Goal: Navigation & Orientation: Find specific page/section

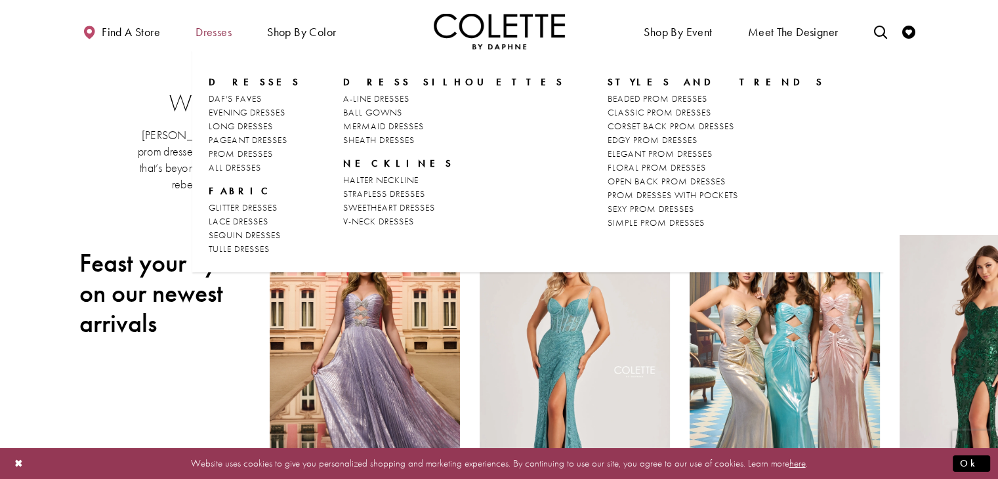
click at [207, 35] on span "Dresses" at bounding box center [214, 32] width 36 height 13
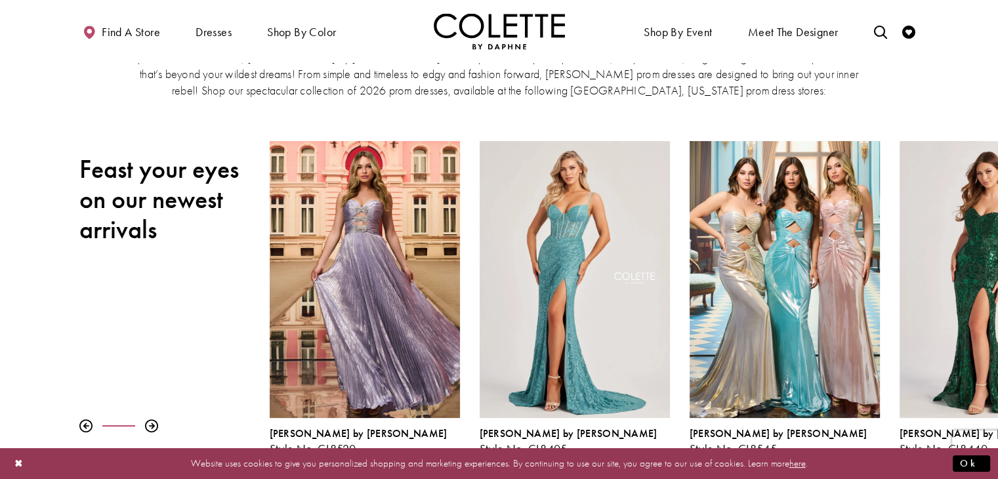
scroll to position [133, 0]
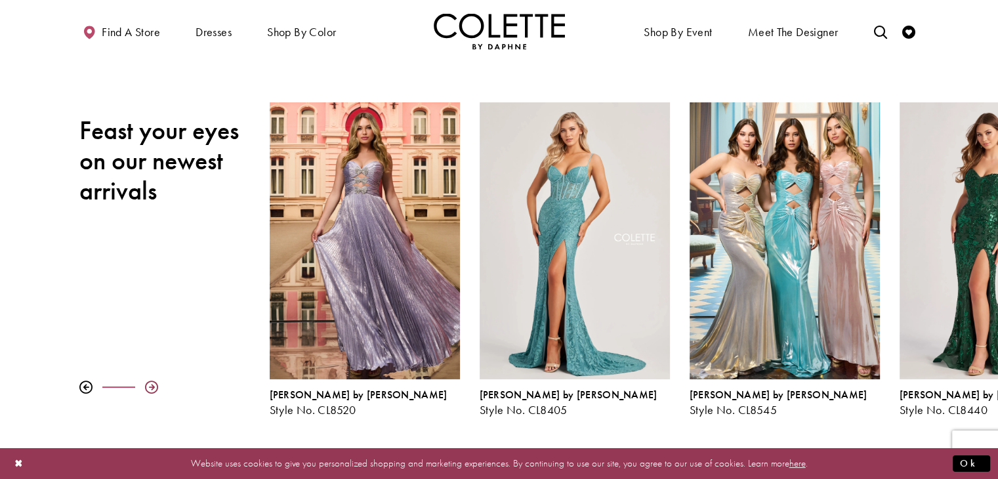
click at [148, 390] on div at bounding box center [151, 387] width 13 height 13
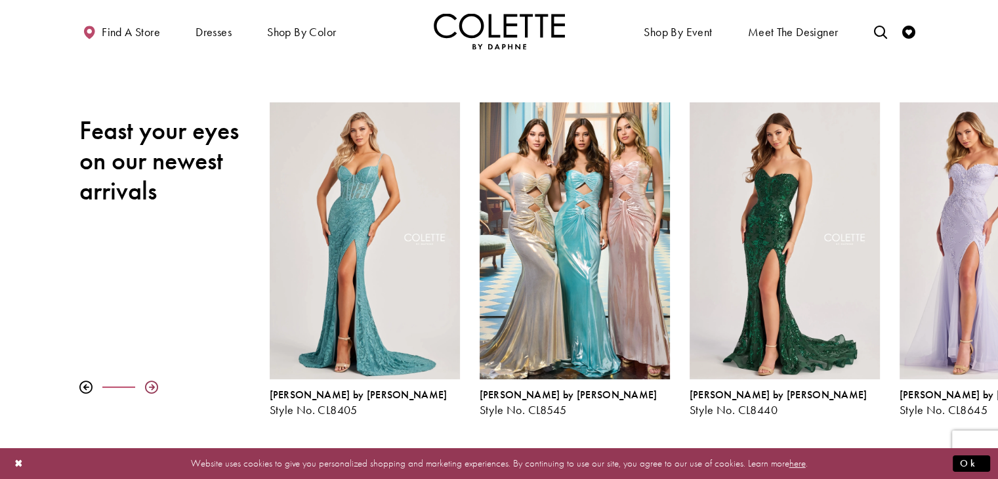
click at [148, 390] on div at bounding box center [151, 387] width 13 height 13
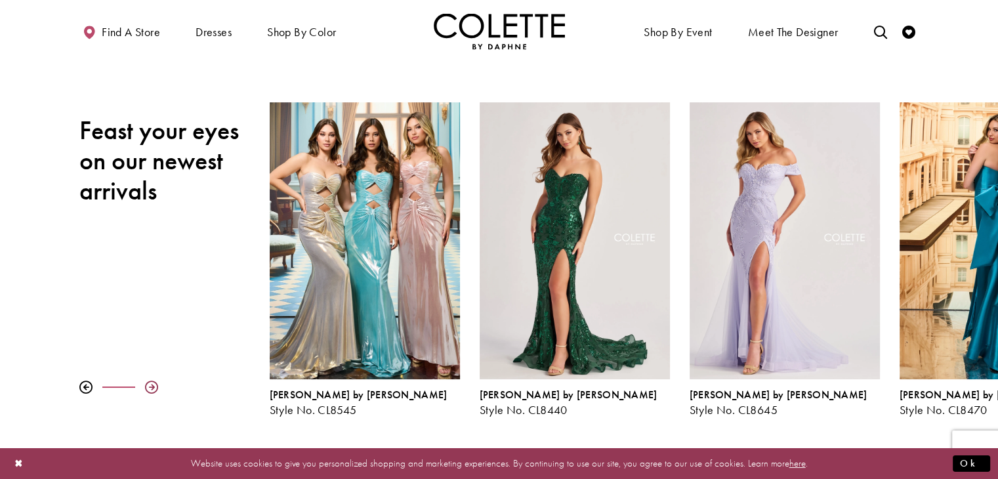
click at [145, 389] on div at bounding box center [151, 387] width 13 height 13
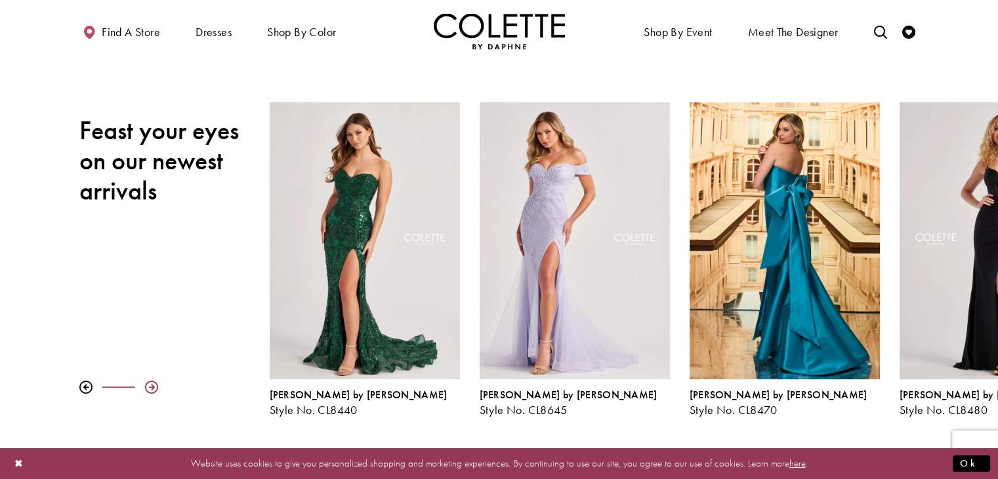
click at [145, 389] on div at bounding box center [151, 387] width 13 height 13
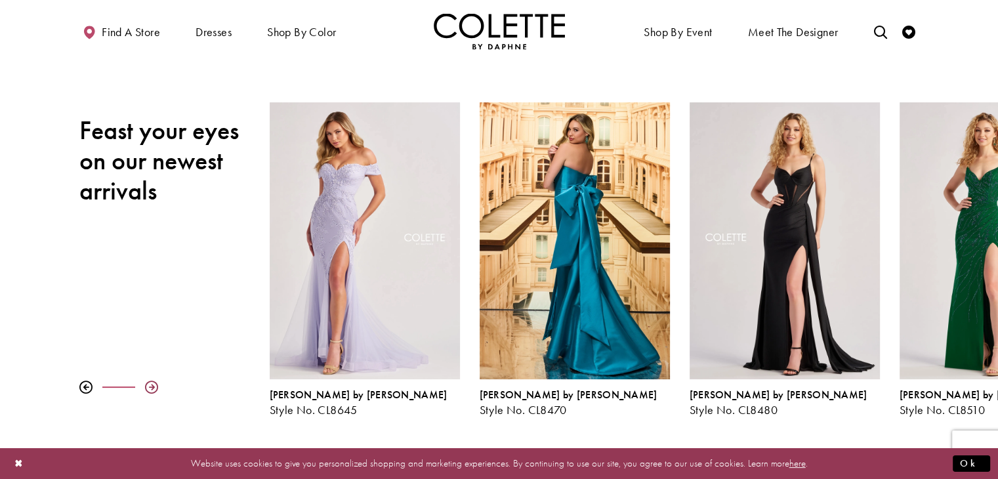
click at [145, 389] on div at bounding box center [151, 387] width 13 height 13
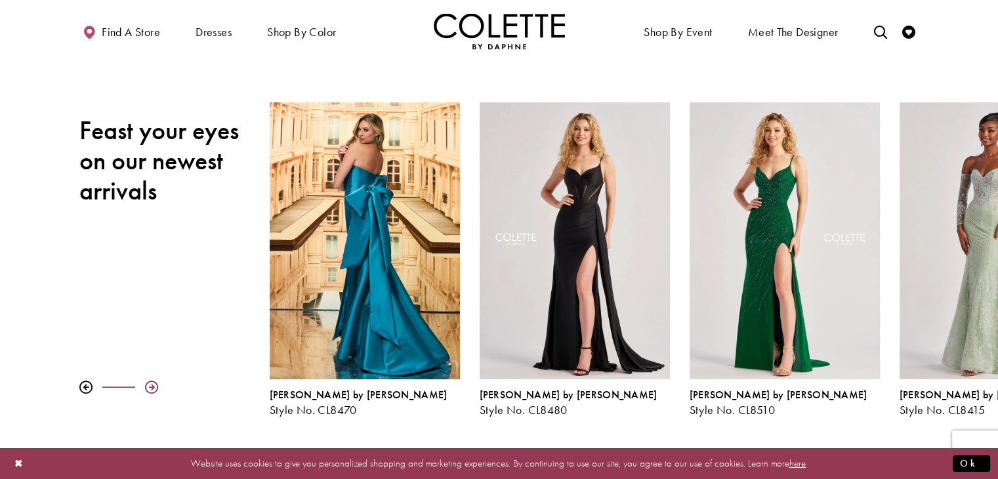
click at [145, 389] on div at bounding box center [151, 387] width 13 height 13
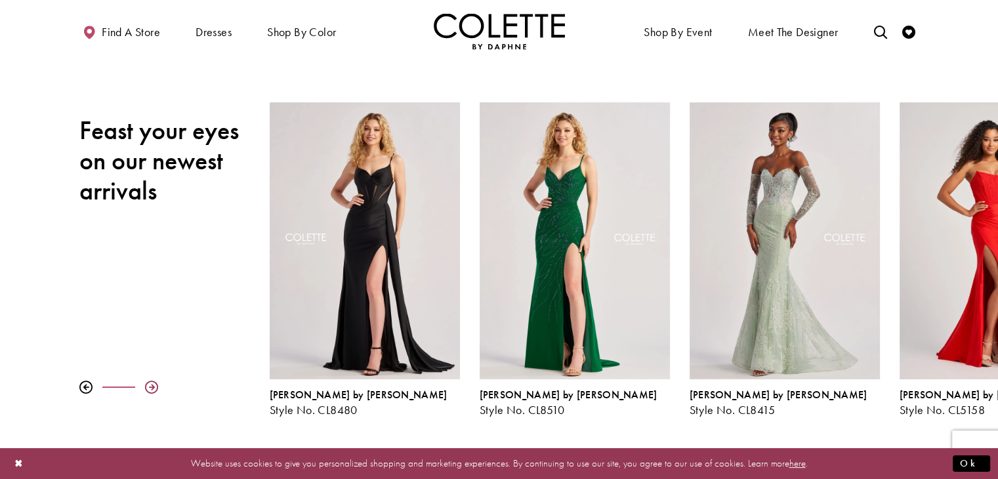
click at [145, 389] on div at bounding box center [151, 387] width 13 height 13
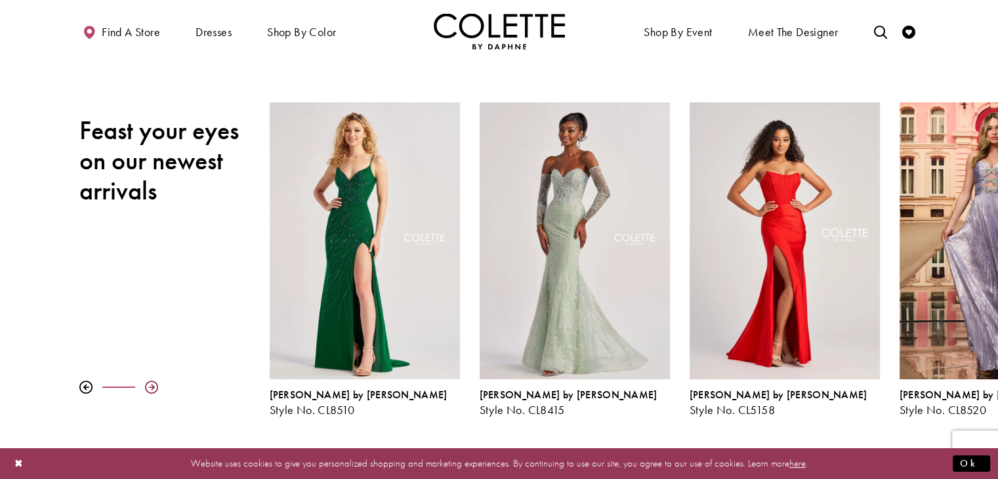
click at [145, 389] on div at bounding box center [151, 387] width 13 height 13
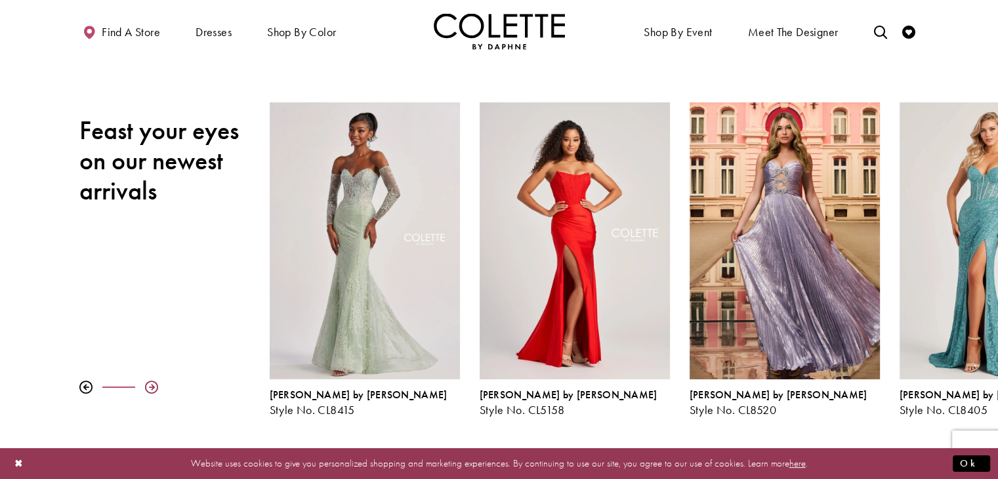
click at [145, 389] on div at bounding box center [151, 387] width 13 height 13
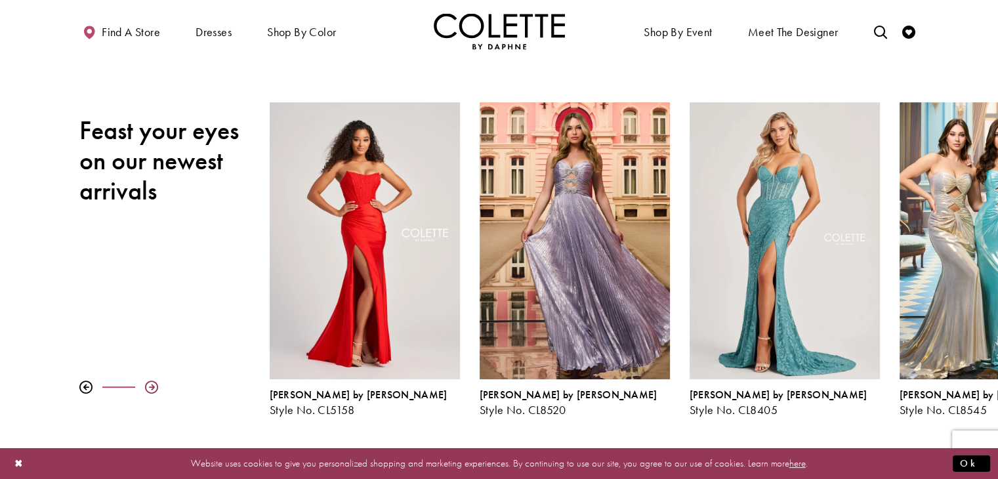
click at [145, 389] on div at bounding box center [151, 387] width 13 height 13
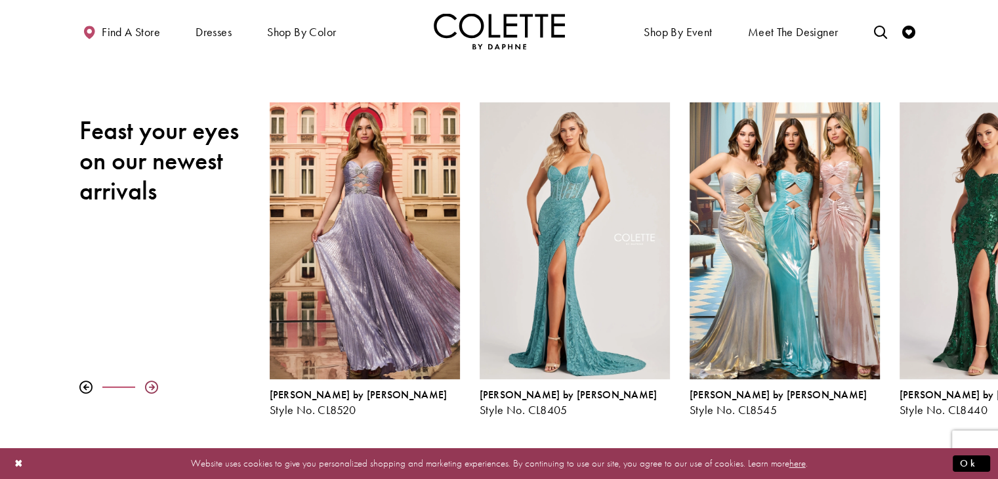
click at [145, 389] on div at bounding box center [151, 387] width 13 height 13
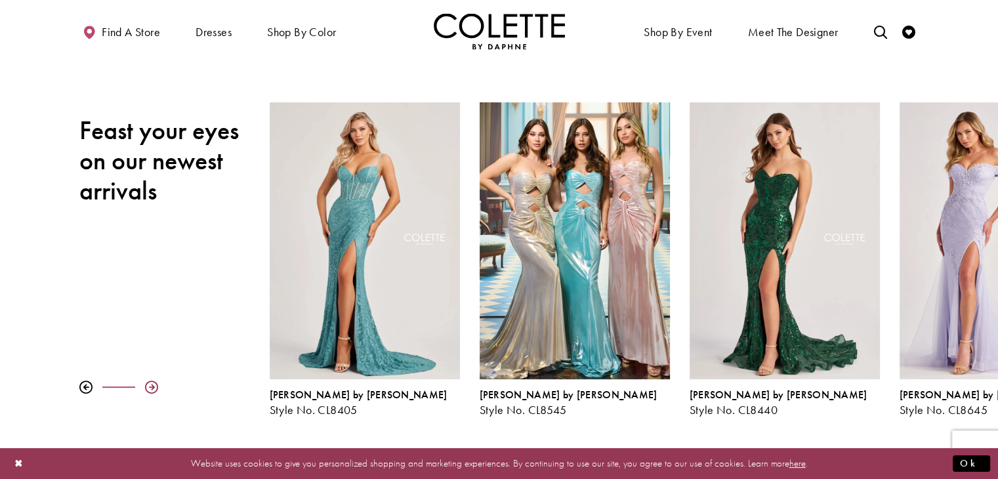
click at [145, 389] on div at bounding box center [151, 387] width 13 height 13
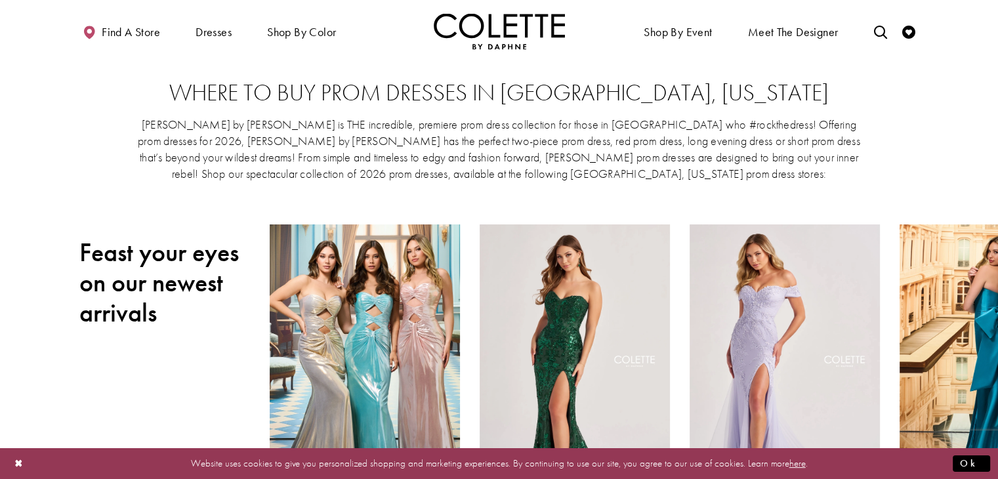
scroll to position [0, 0]
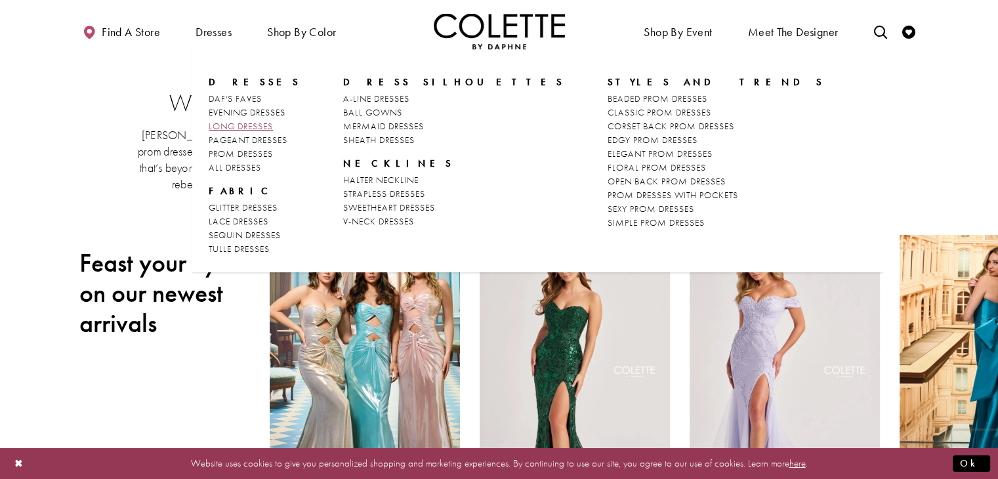
click at [244, 124] on span "LONG DRESSES" at bounding box center [241, 126] width 64 height 12
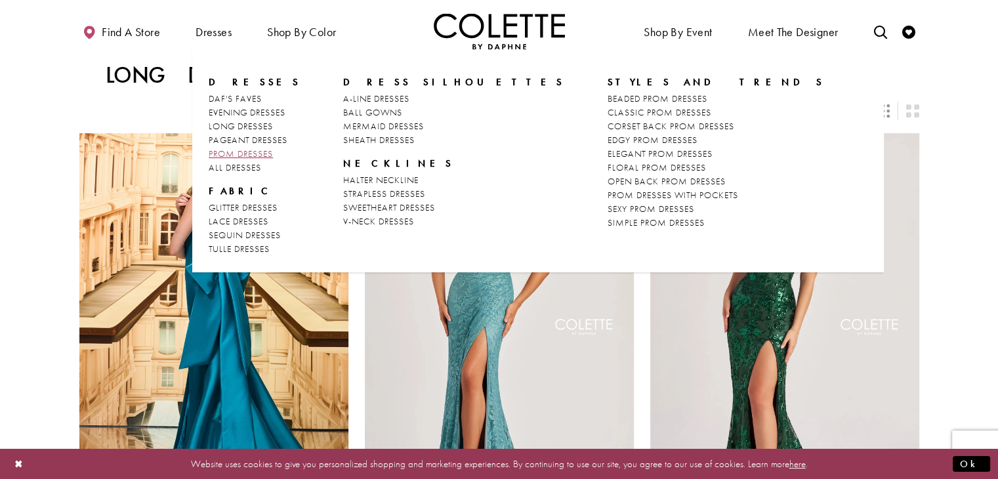
click at [243, 153] on span "PROM DRESSES" at bounding box center [241, 154] width 64 height 12
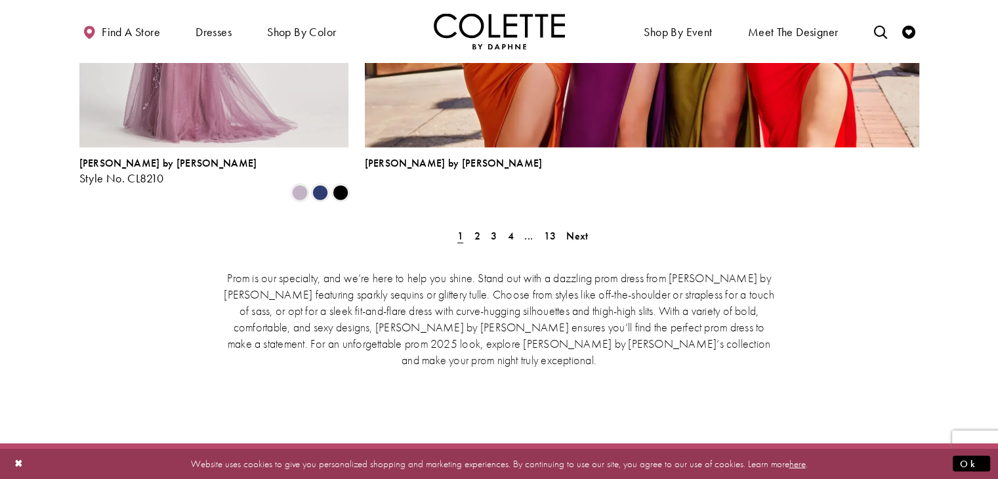
scroll to position [3064, 0]
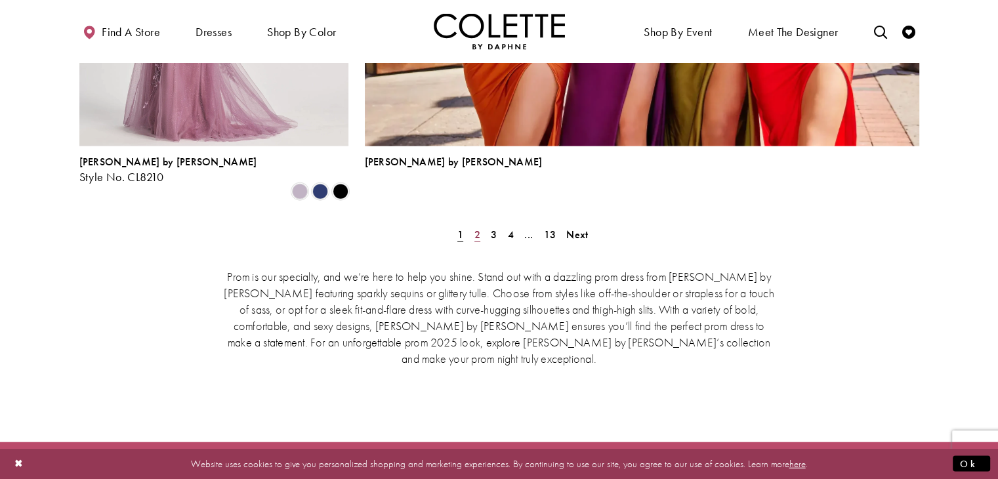
click at [477, 228] on span "2" at bounding box center [478, 235] width 6 height 14
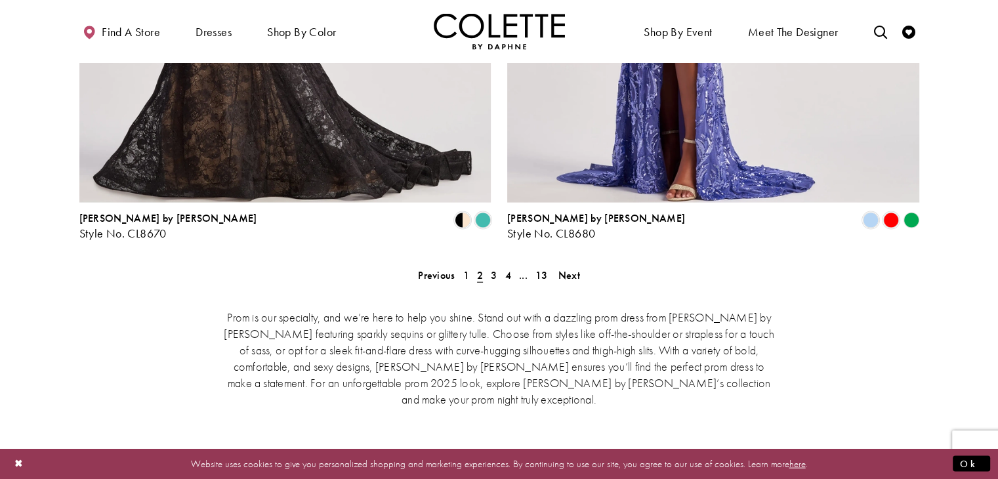
scroll to position [2718, 0]
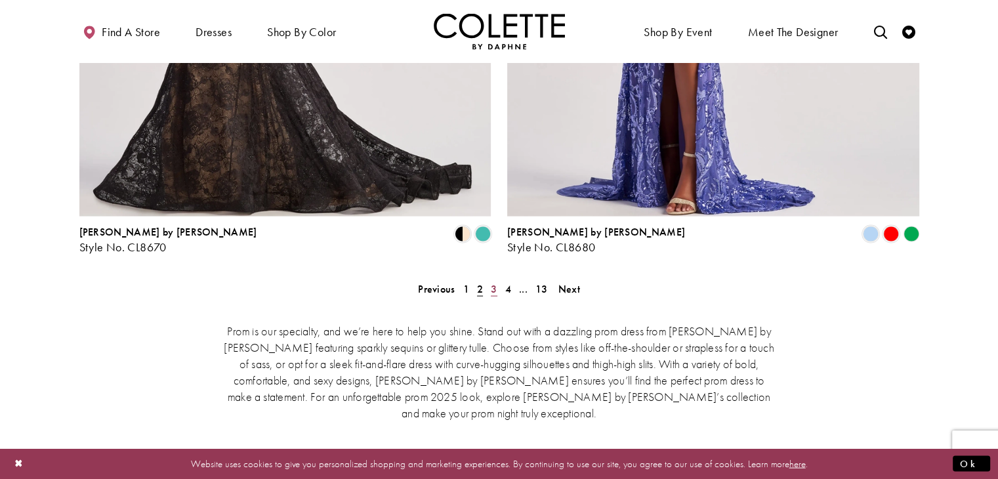
click at [492, 282] on span "3" at bounding box center [494, 289] width 6 height 14
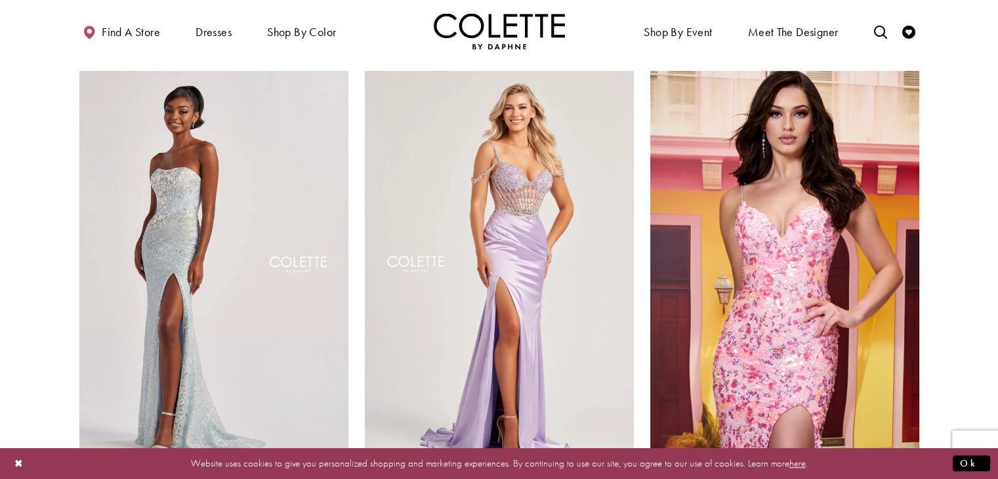
scroll to position [818, 0]
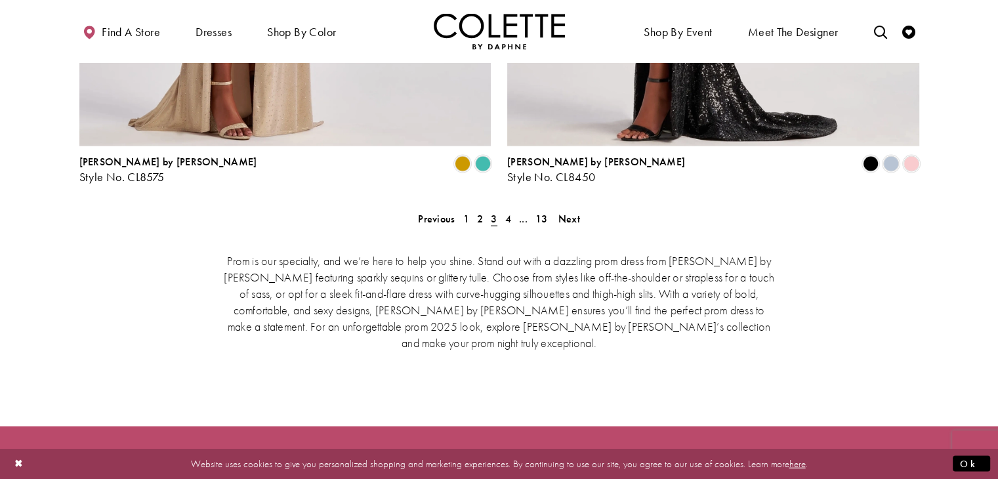
scroll to position [2789, 0]
click at [507, 211] on span "4" at bounding box center [508, 218] width 6 height 14
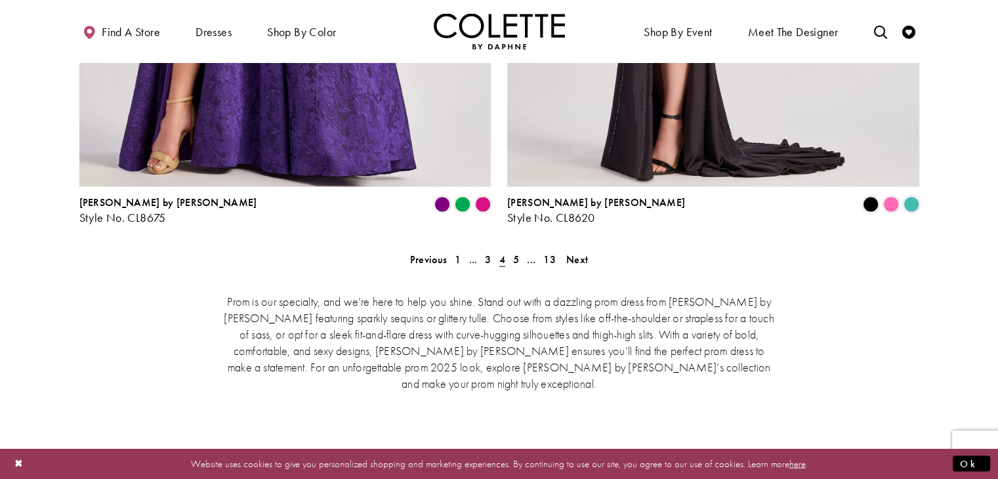
scroll to position [2750, 0]
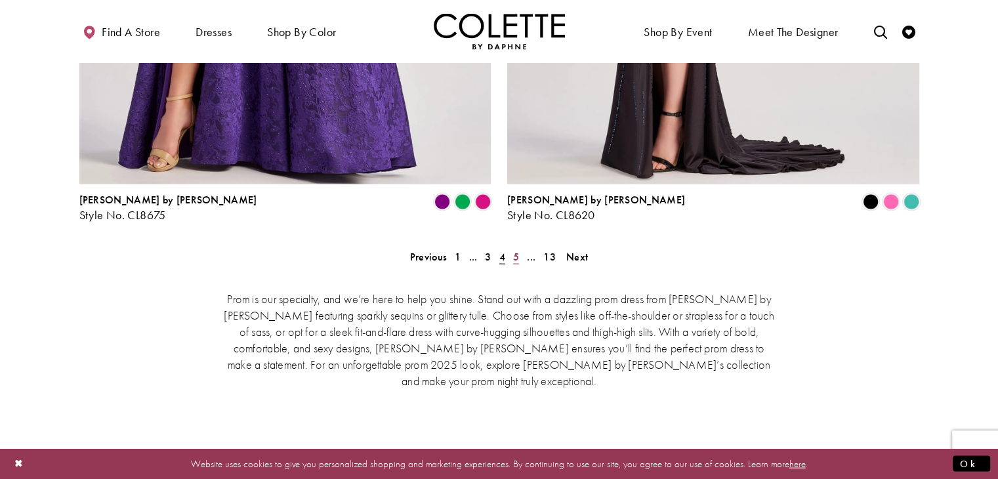
click at [518, 250] on span "5" at bounding box center [516, 257] width 6 height 14
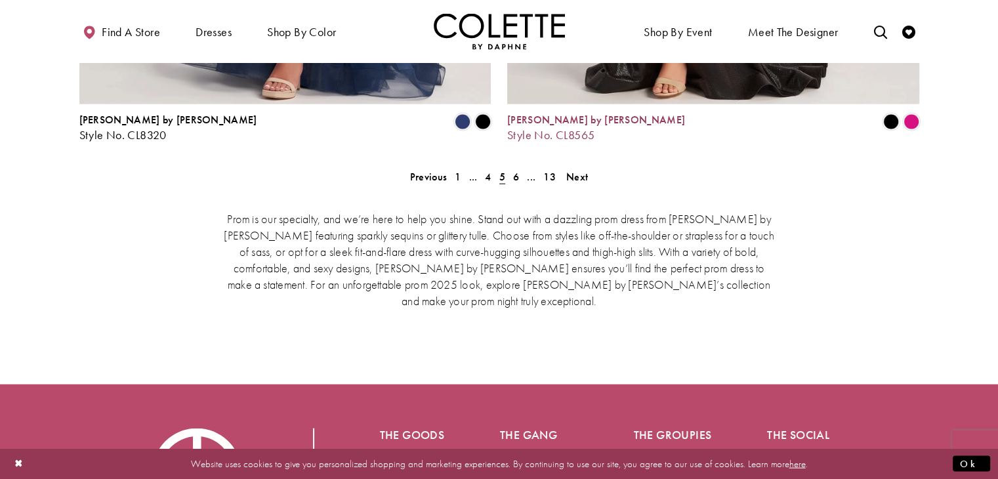
scroll to position [2831, 0]
click at [515, 169] on span "6" at bounding box center [516, 176] width 6 height 14
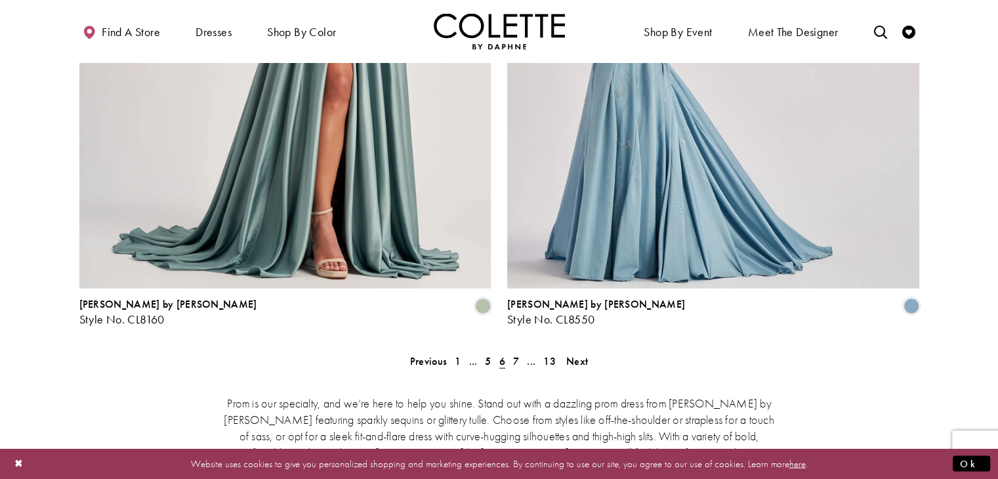
scroll to position [2645, 0]
click at [515, 355] on span "7" at bounding box center [516, 362] width 6 height 14
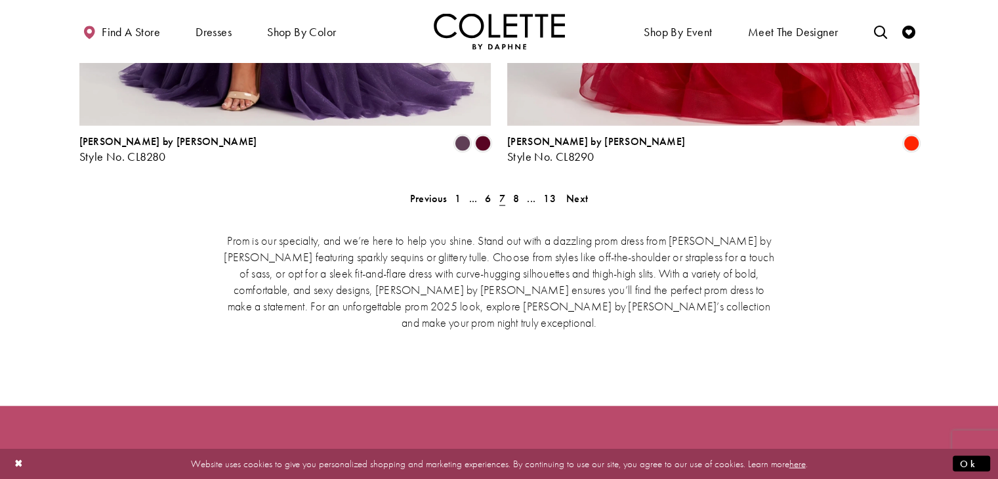
scroll to position [2810, 0]
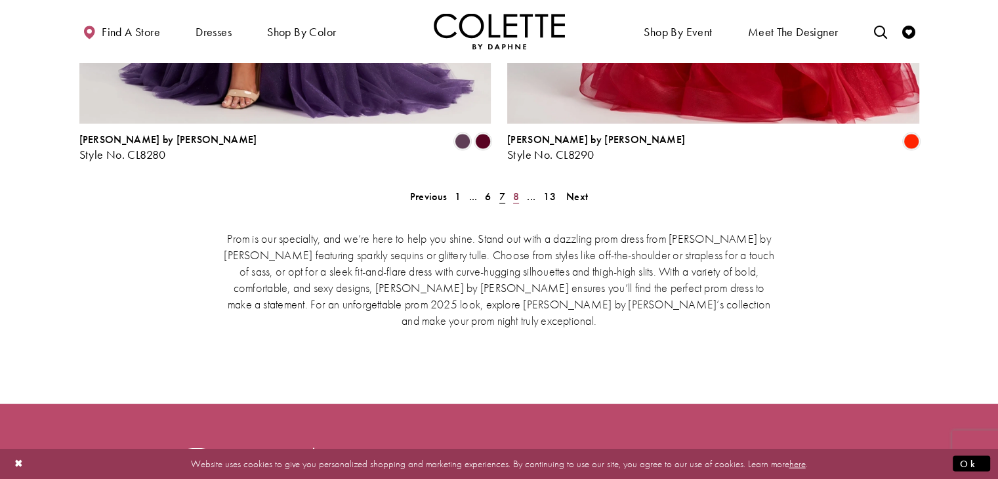
click at [516, 190] on span "8" at bounding box center [516, 197] width 6 height 14
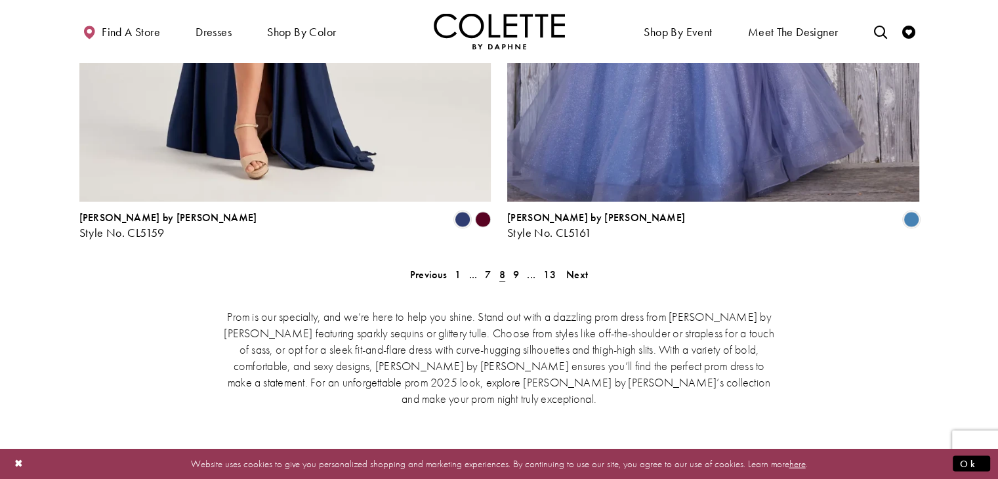
scroll to position [2734, 0]
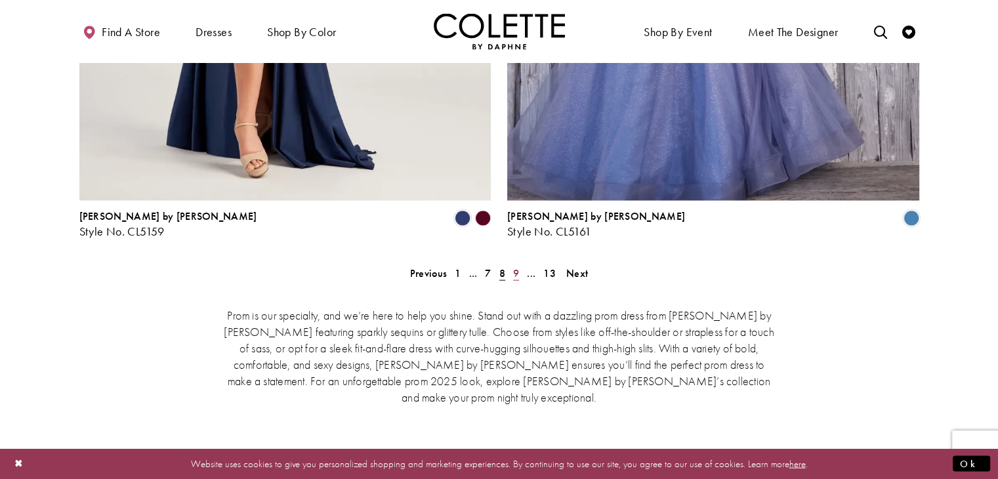
click at [515, 267] on span "9" at bounding box center [516, 274] width 6 height 14
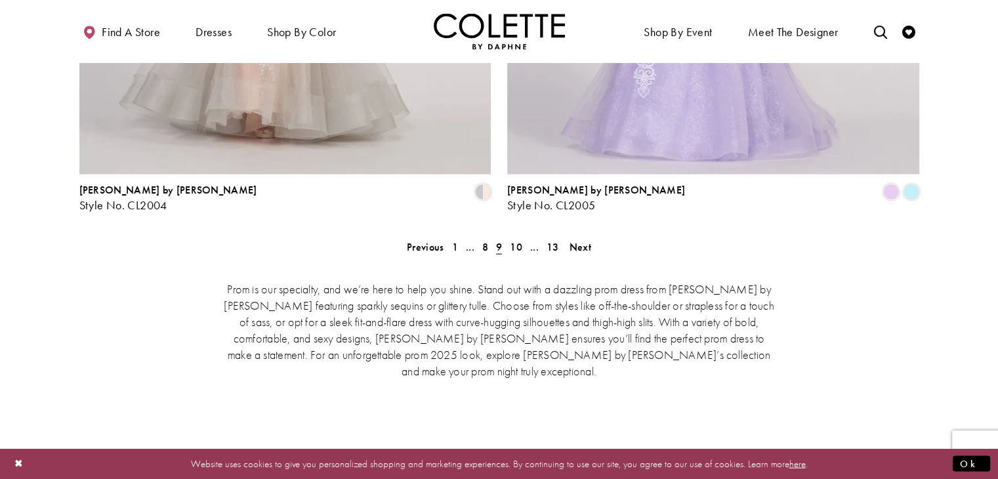
scroll to position [2762, 0]
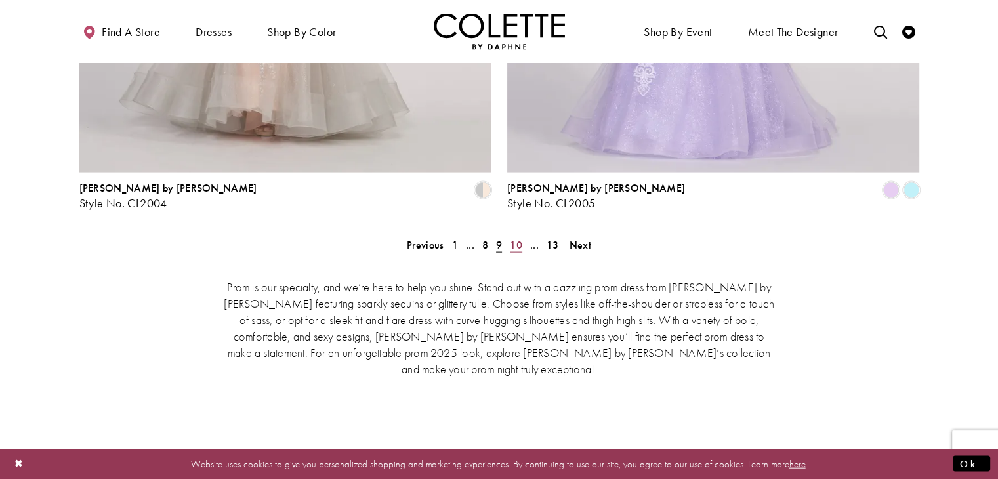
click at [517, 238] on span "10" at bounding box center [516, 245] width 12 height 14
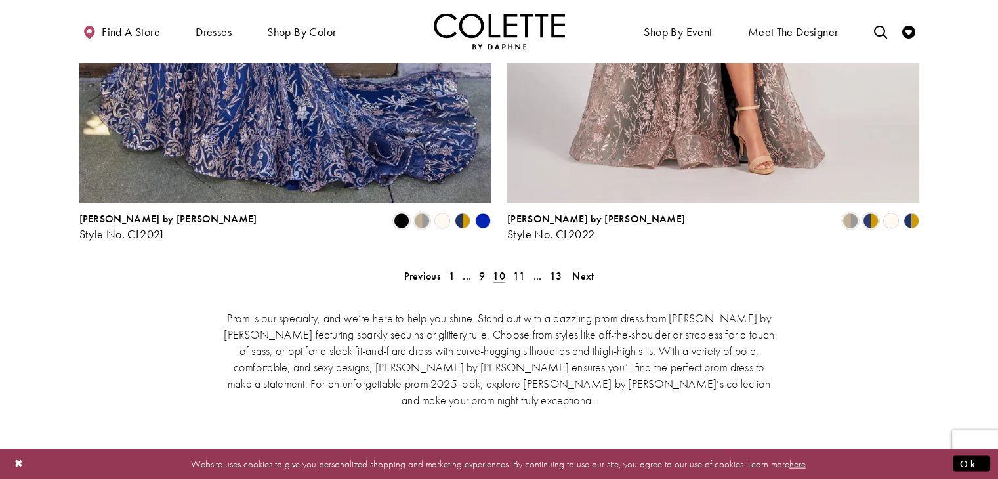
scroll to position [2739, 0]
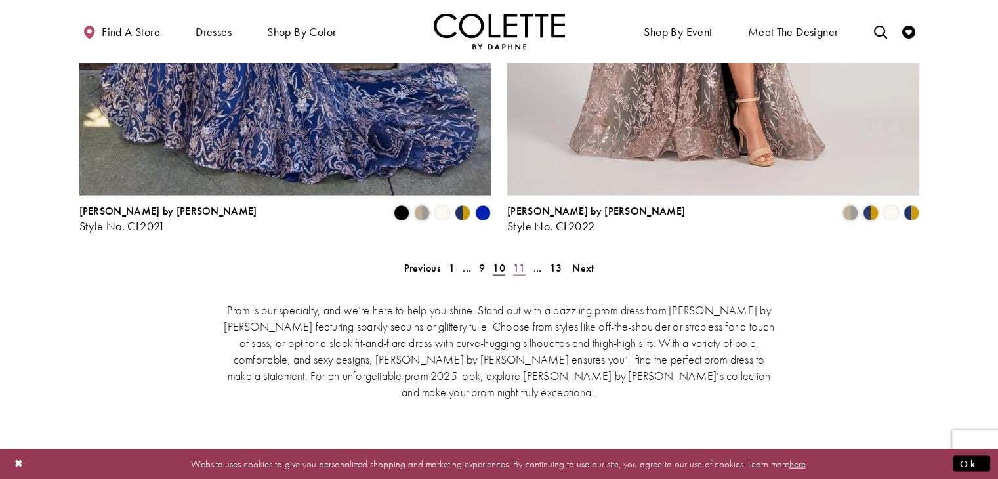
click at [519, 261] on span "11" at bounding box center [519, 268] width 12 height 14
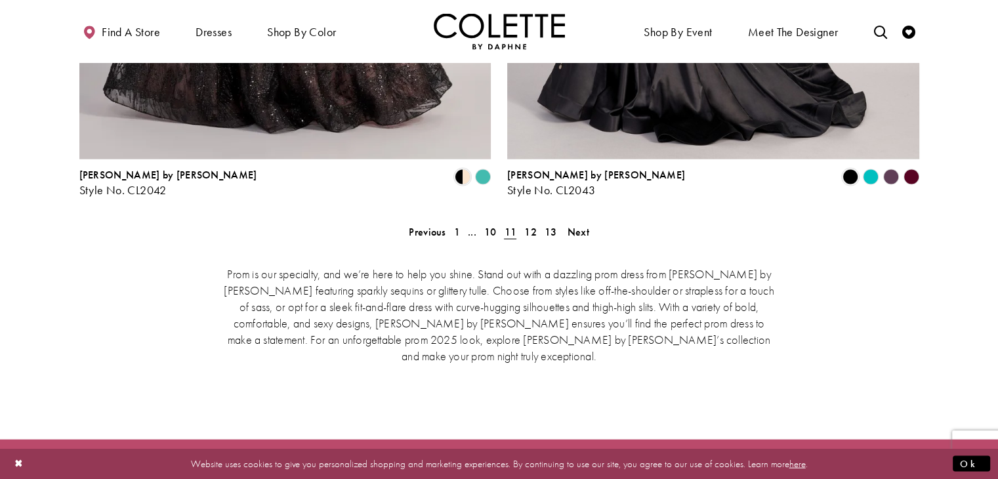
scroll to position [2777, 0]
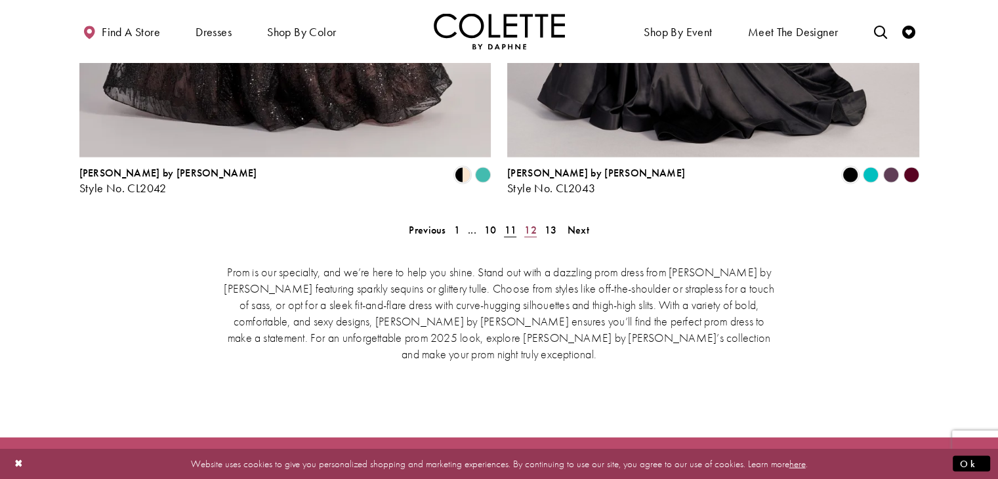
click at [529, 223] on span "12" at bounding box center [531, 230] width 12 height 14
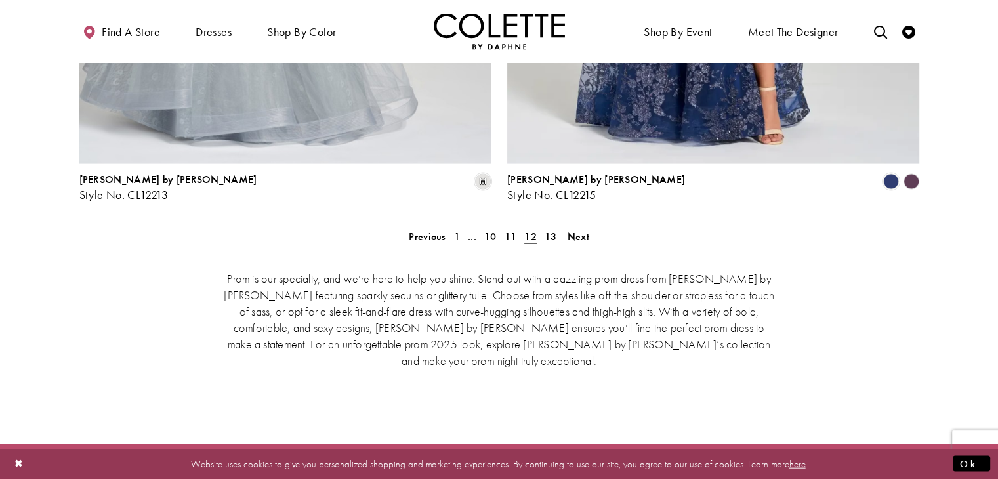
scroll to position [2777, 0]
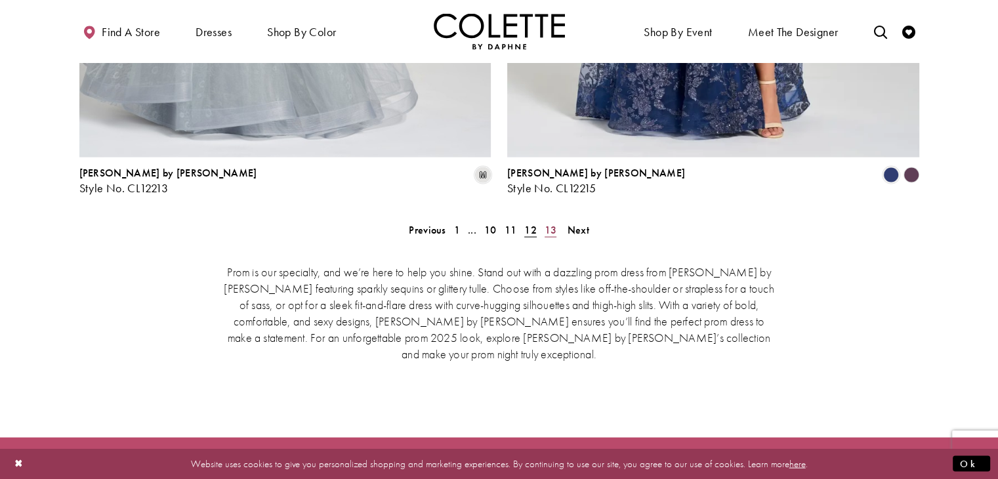
click at [550, 223] on span "13" at bounding box center [551, 230] width 12 height 14
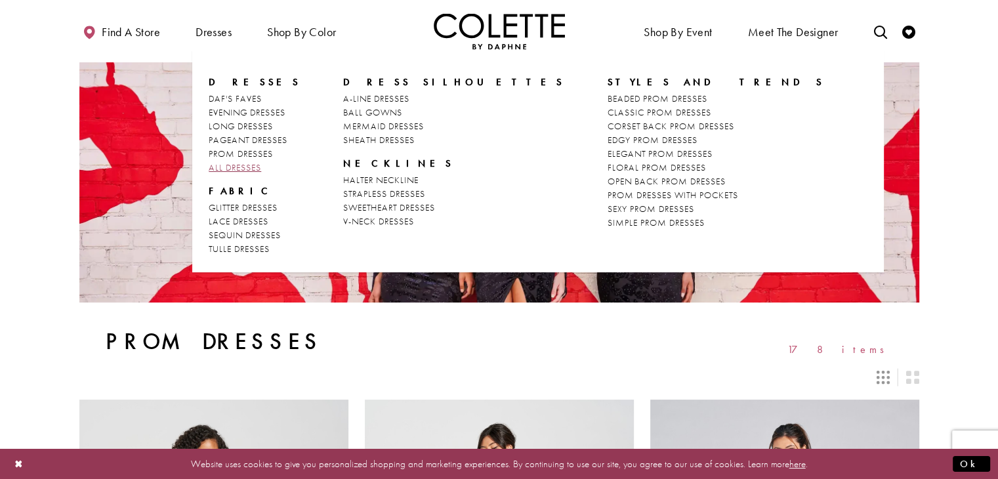
click at [231, 166] on span "ALL DRESSES" at bounding box center [235, 167] width 53 height 12
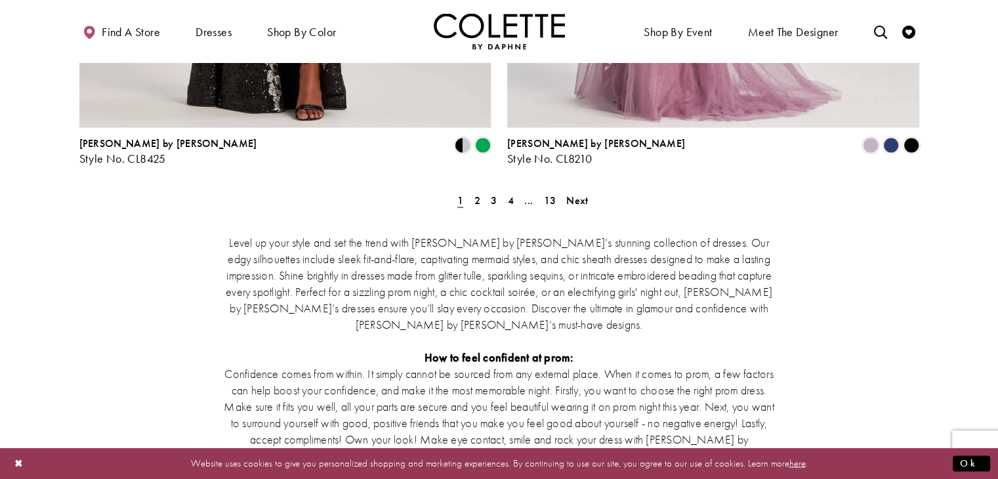
scroll to position [2550, 0]
